Goal: Find specific fact: Find specific fact

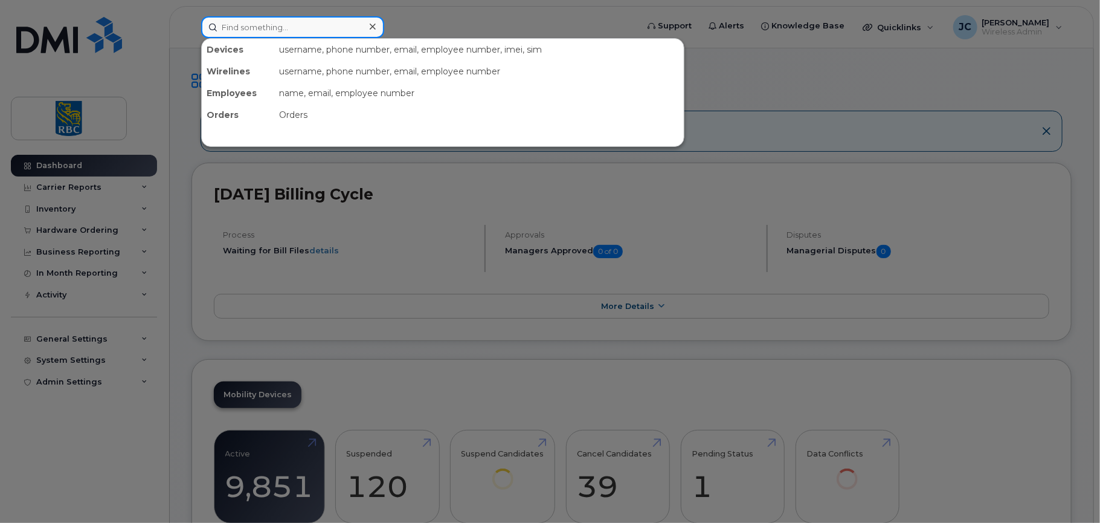
click at [281, 24] on input at bounding box center [292, 27] width 183 height 22
paste input "4384705893"
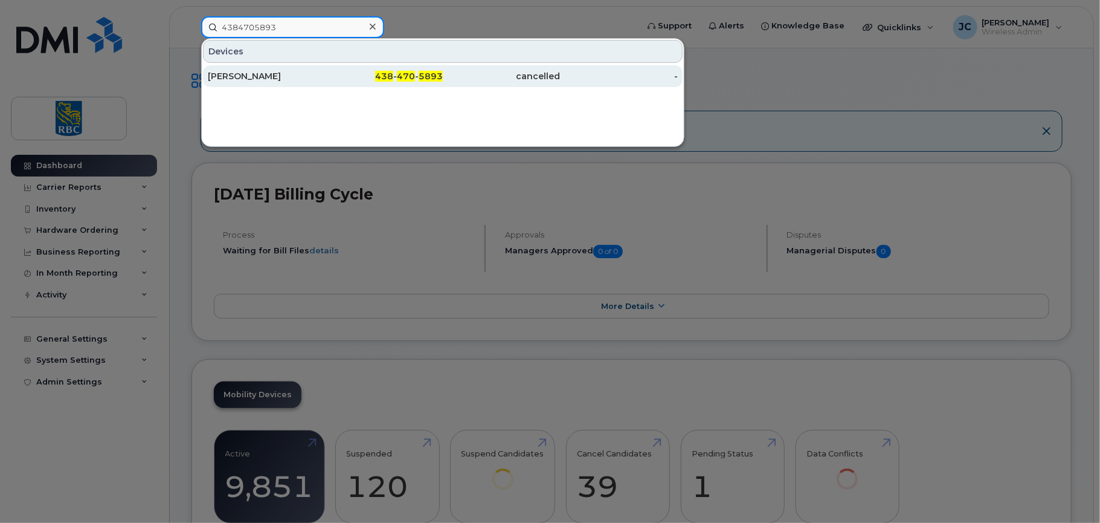
type input "4384705893"
click at [242, 73] on div "[PERSON_NAME]" at bounding box center [267, 76] width 118 height 12
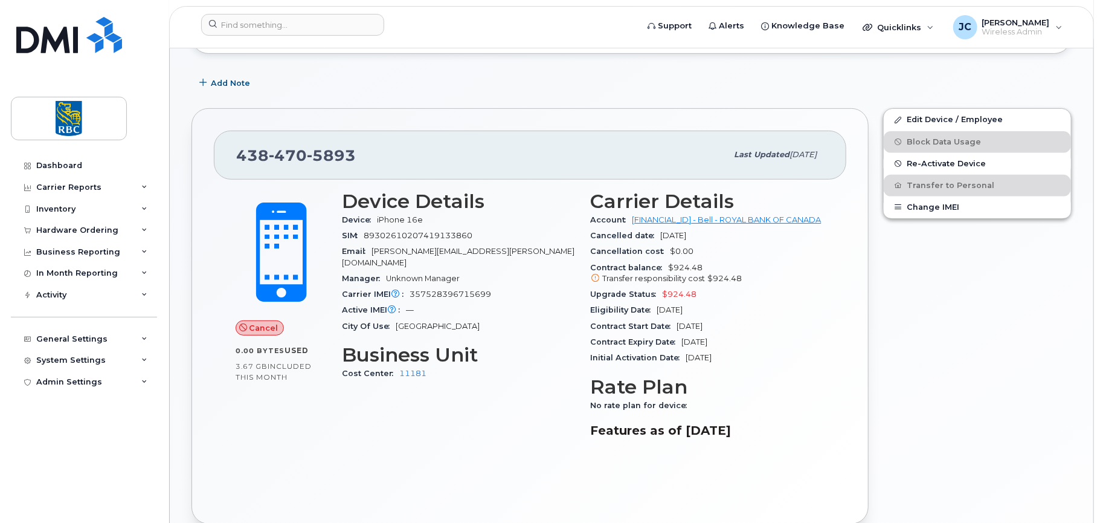
scroll to position [181, 0]
